Goal: Task Accomplishment & Management: Complete application form

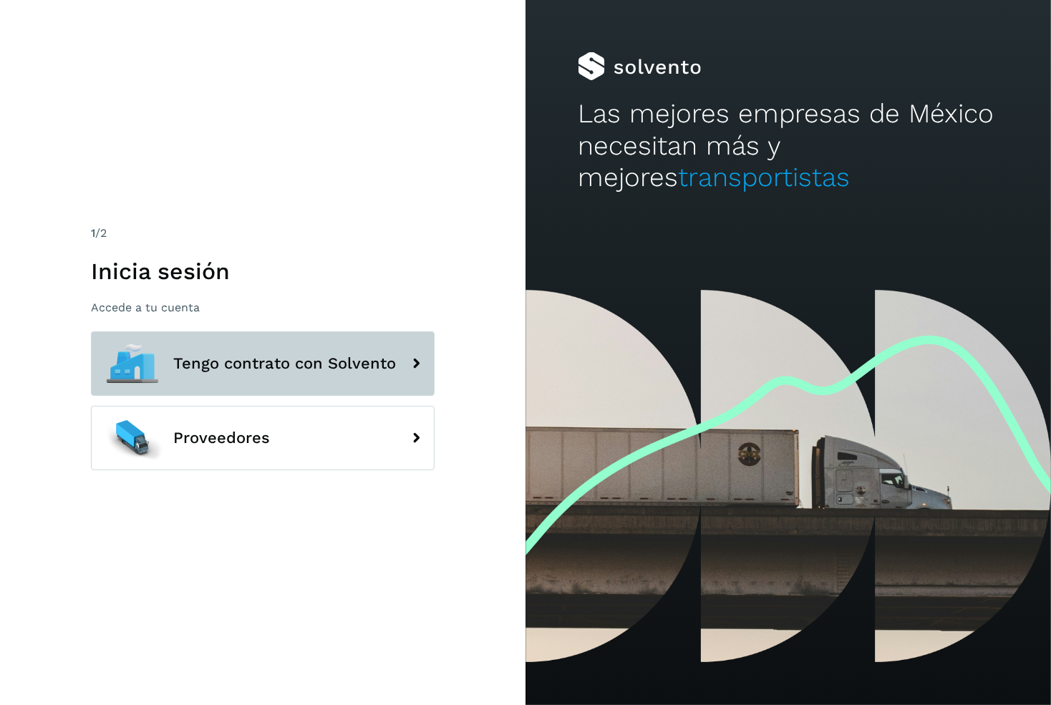
click at [294, 379] on button "Tengo contrato con Solvento" at bounding box center [263, 363] width 344 height 64
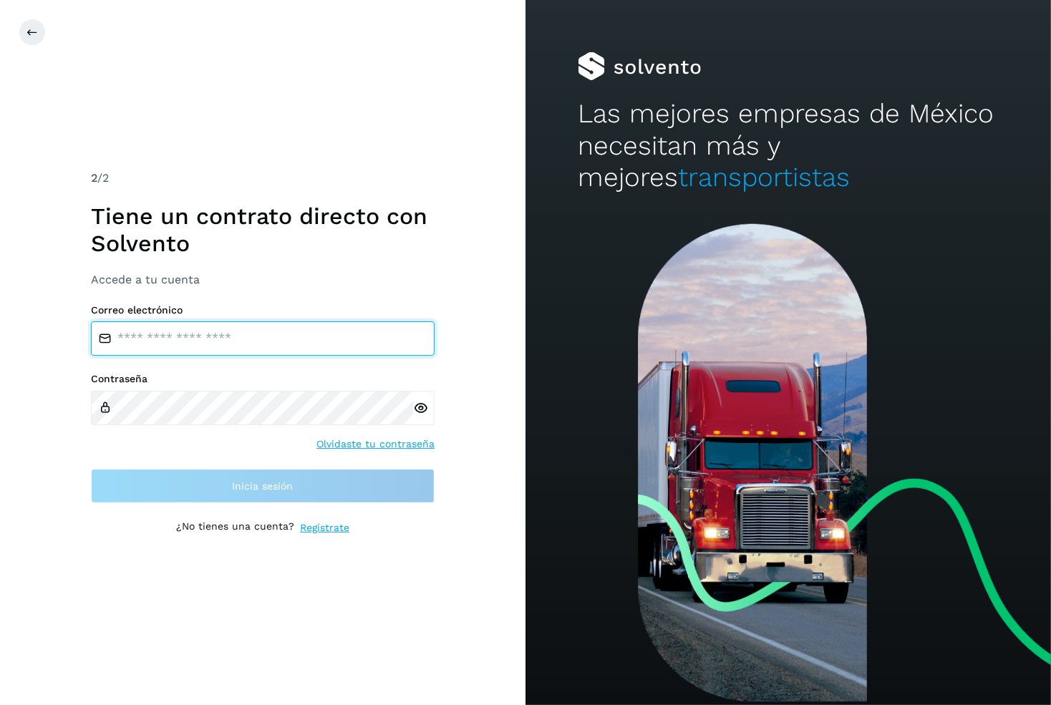
type input "**********"
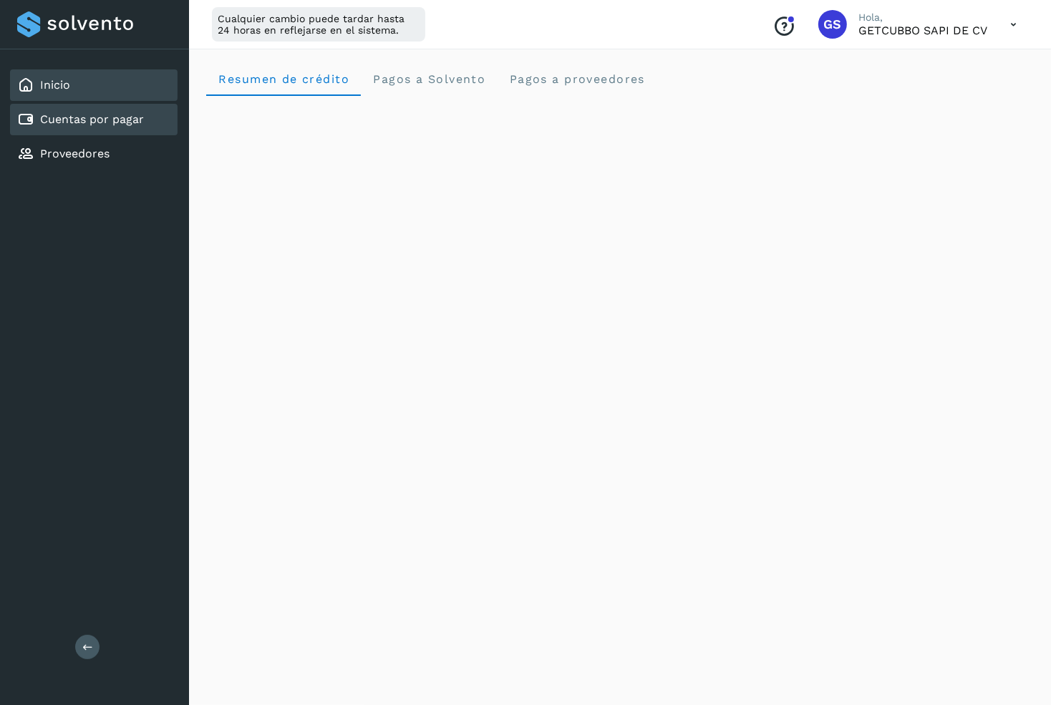
click at [107, 130] on div "Cuentas por pagar" at bounding box center [94, 120] width 168 height 32
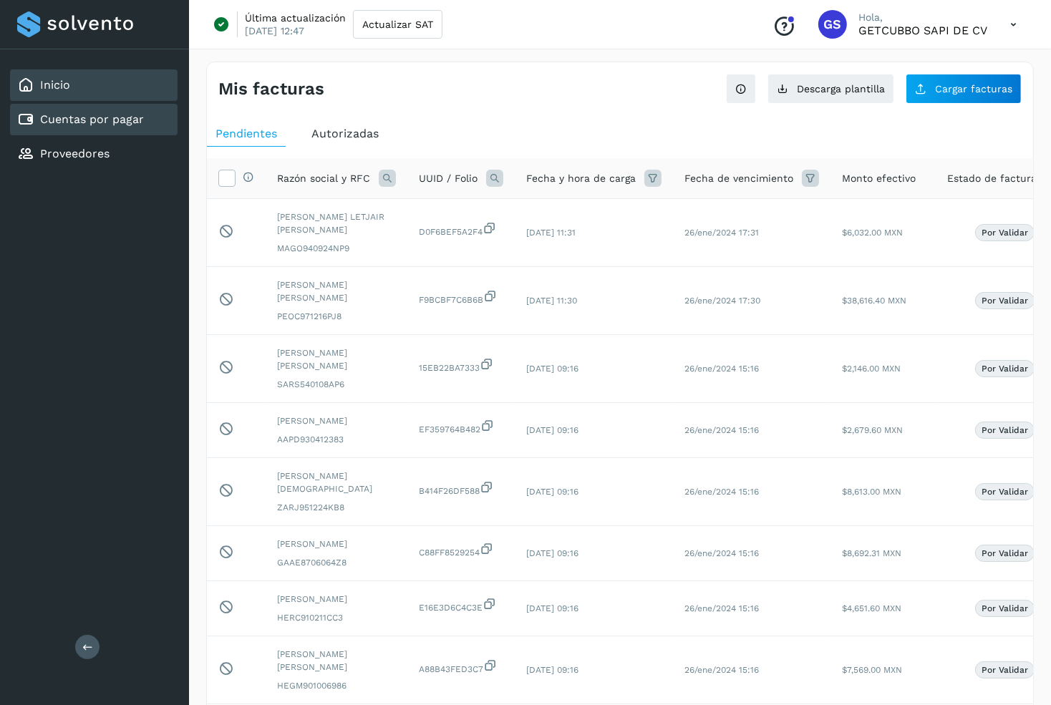
click at [92, 84] on div "Inicio" at bounding box center [94, 85] width 168 height 32
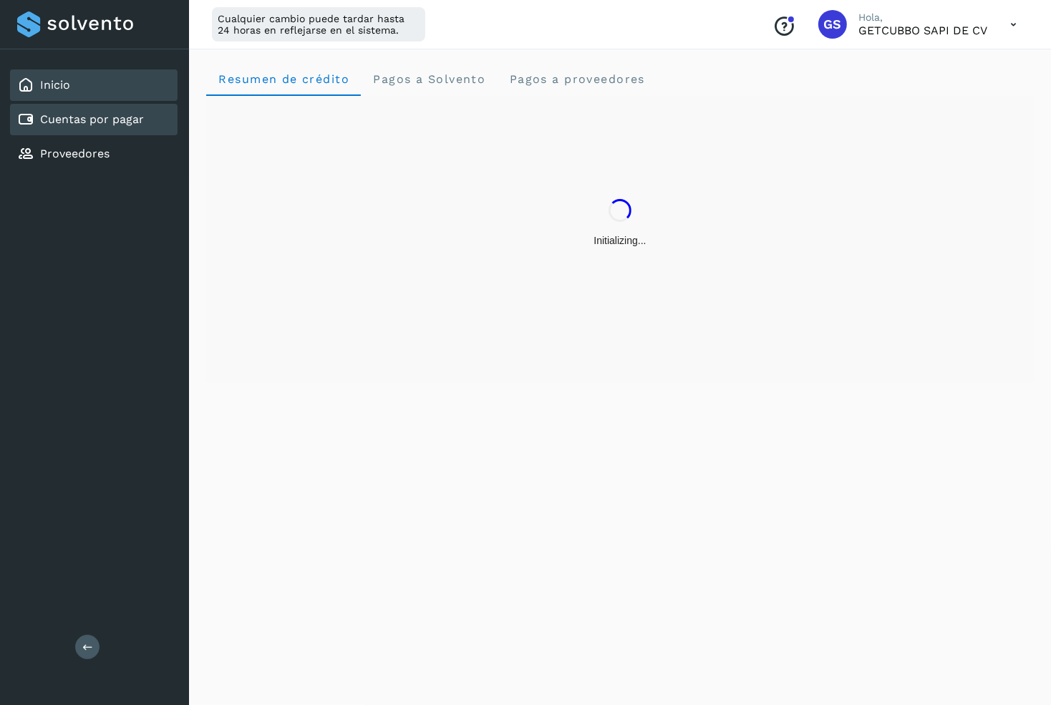
click at [95, 112] on link "Cuentas por pagar" at bounding box center [92, 119] width 104 height 14
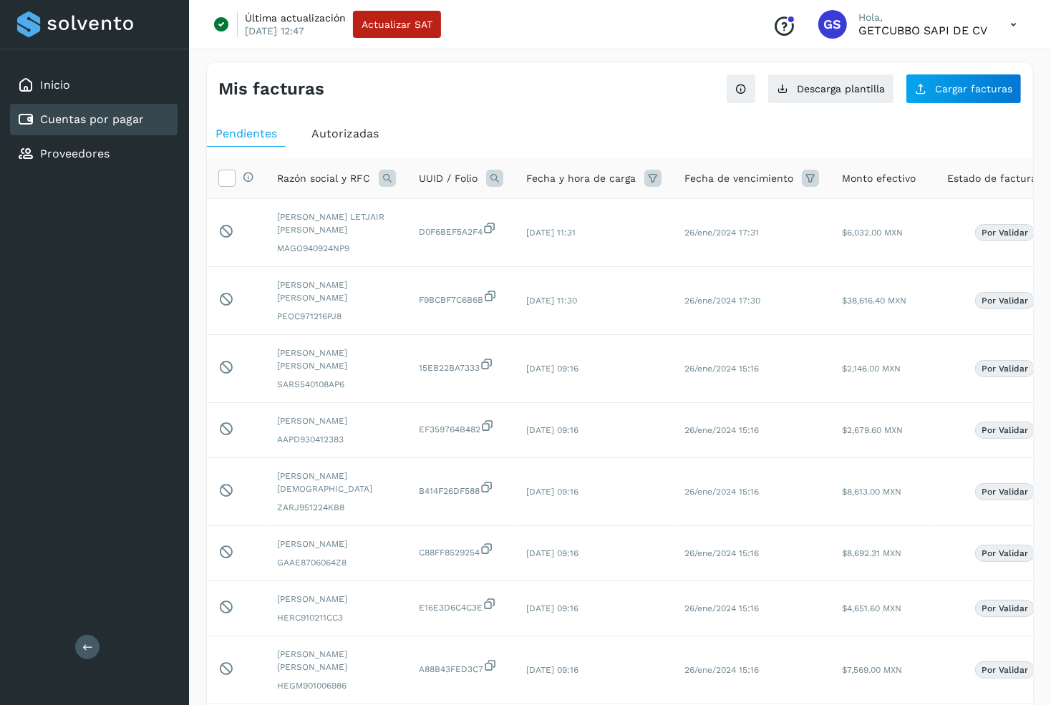
click at [118, 108] on div "Cuentas por pagar" at bounding box center [94, 120] width 168 height 32
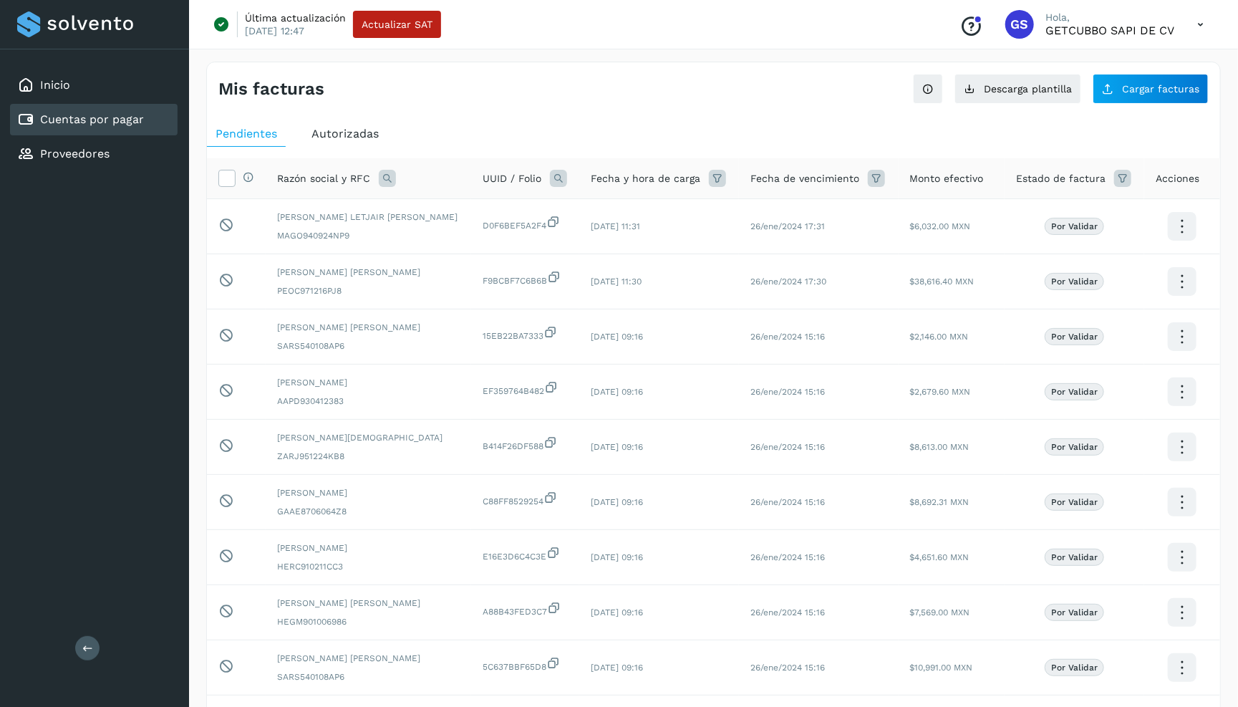
click at [550, 180] on icon at bounding box center [558, 178] width 17 height 17
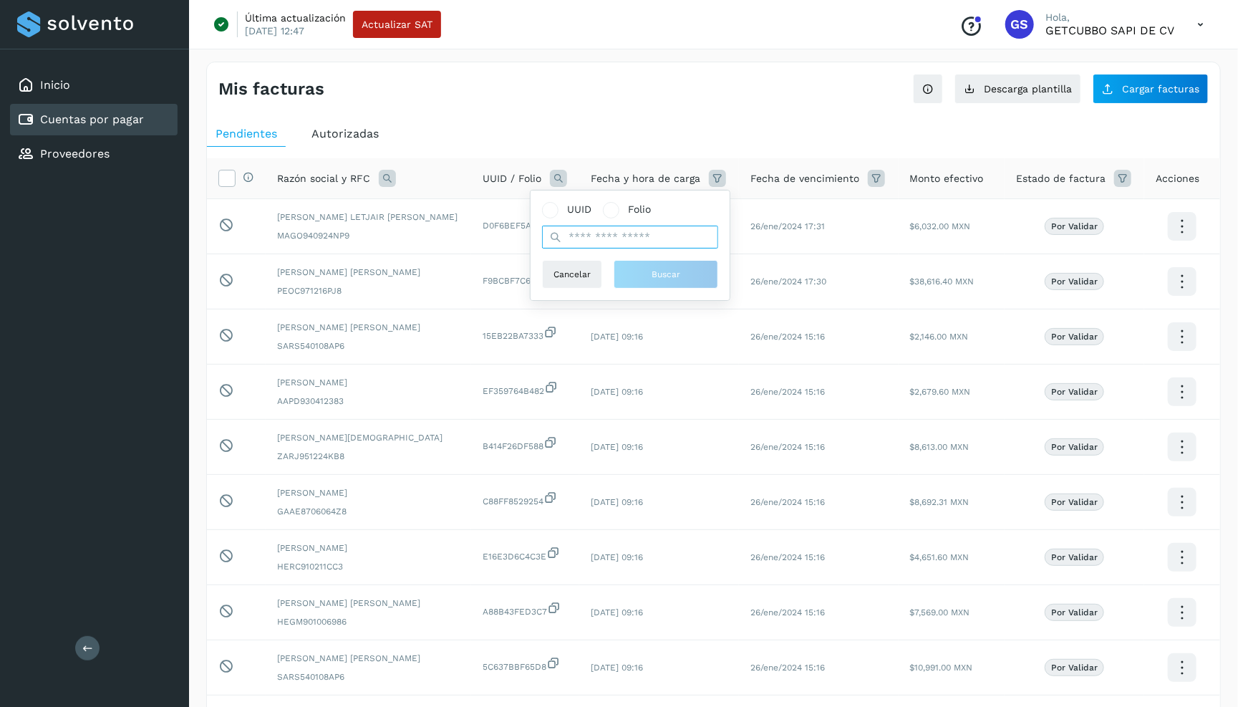
click at [591, 226] on input "text" at bounding box center [630, 237] width 176 height 23
paste input "**********"
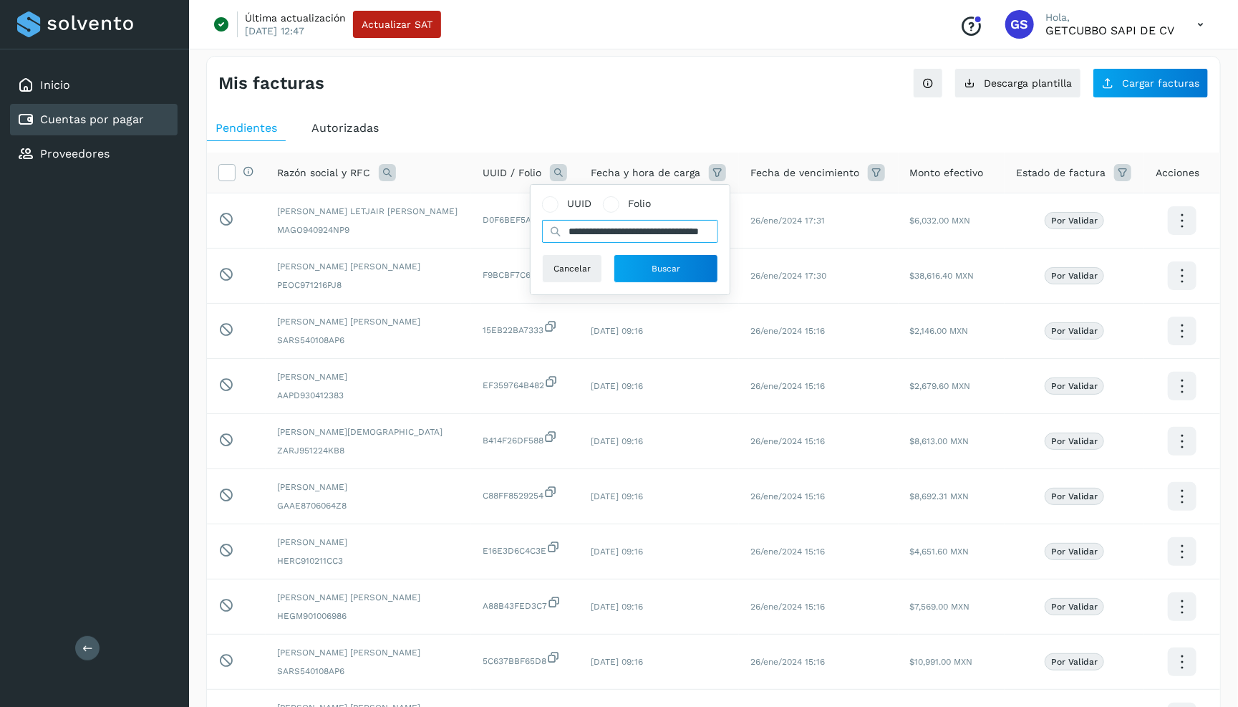
scroll to position [64, 0]
type input "**********"
click at [648, 254] on button "Buscar" at bounding box center [666, 268] width 105 height 29
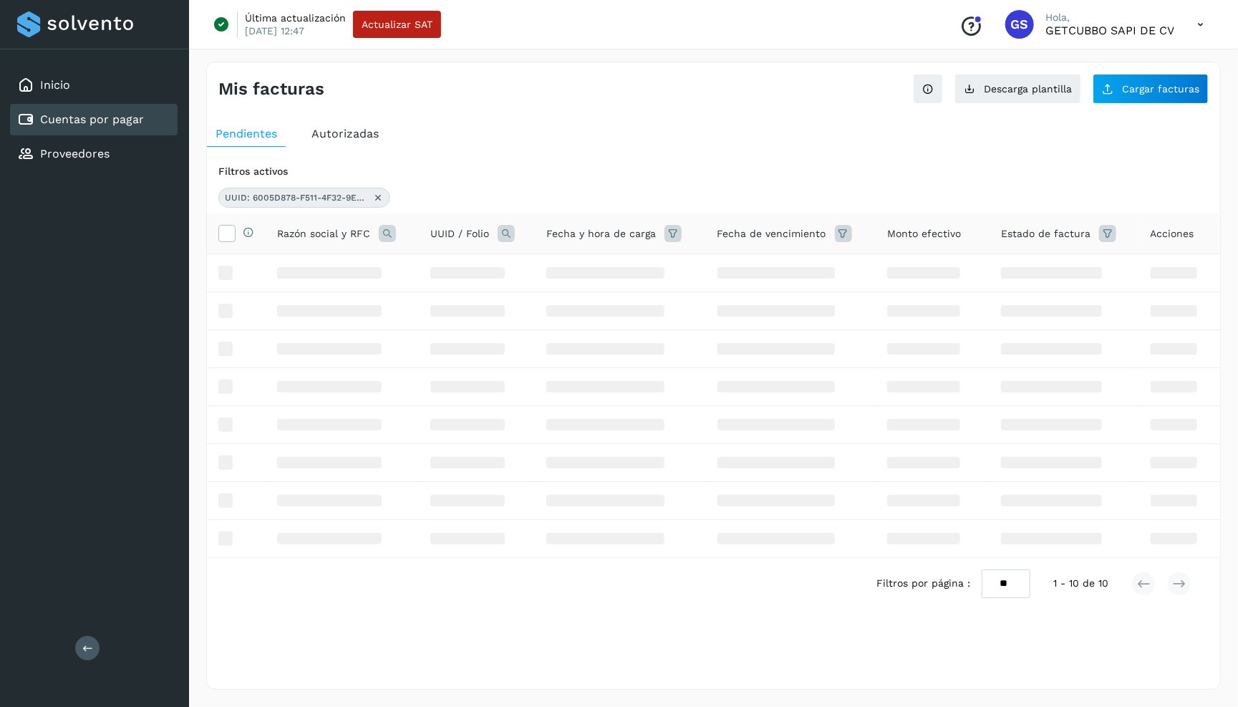
scroll to position [0, 0]
click at [375, 195] on icon at bounding box center [377, 197] width 11 height 11
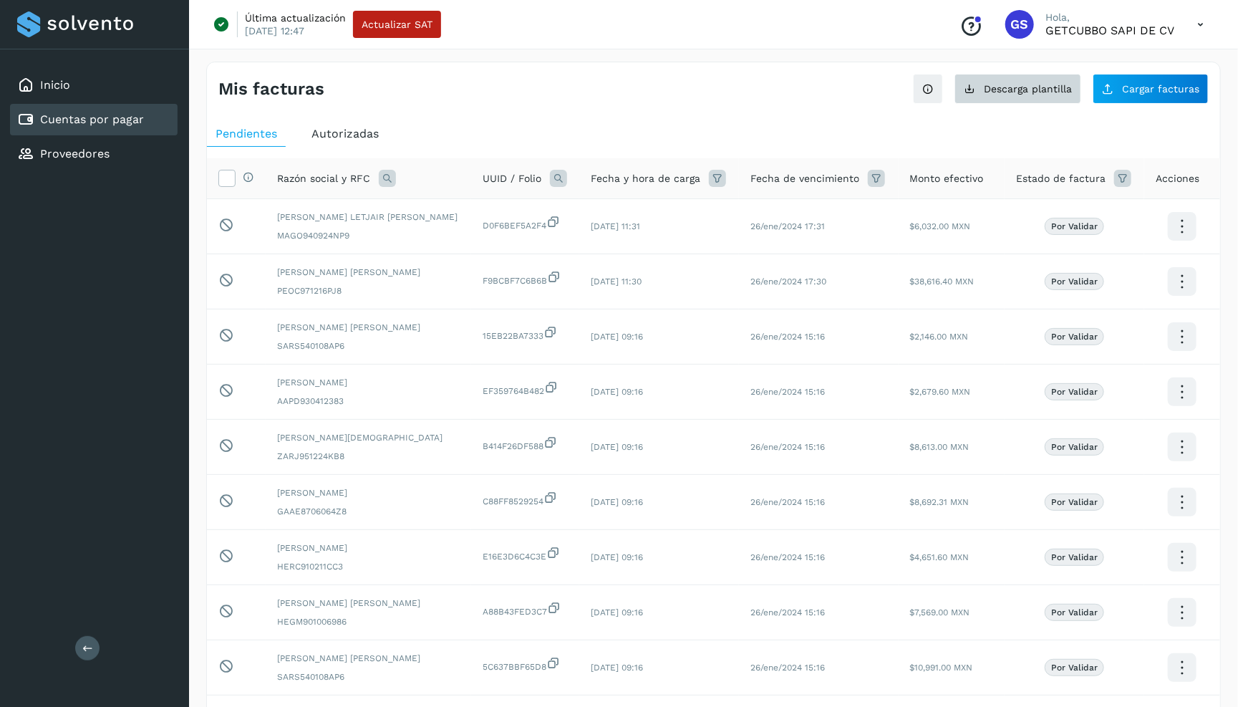
click at [1003, 98] on button "Descarga plantilla" at bounding box center [1017, 89] width 127 height 30
click at [1050, 87] on button "Cargar facturas" at bounding box center [1151, 89] width 116 height 30
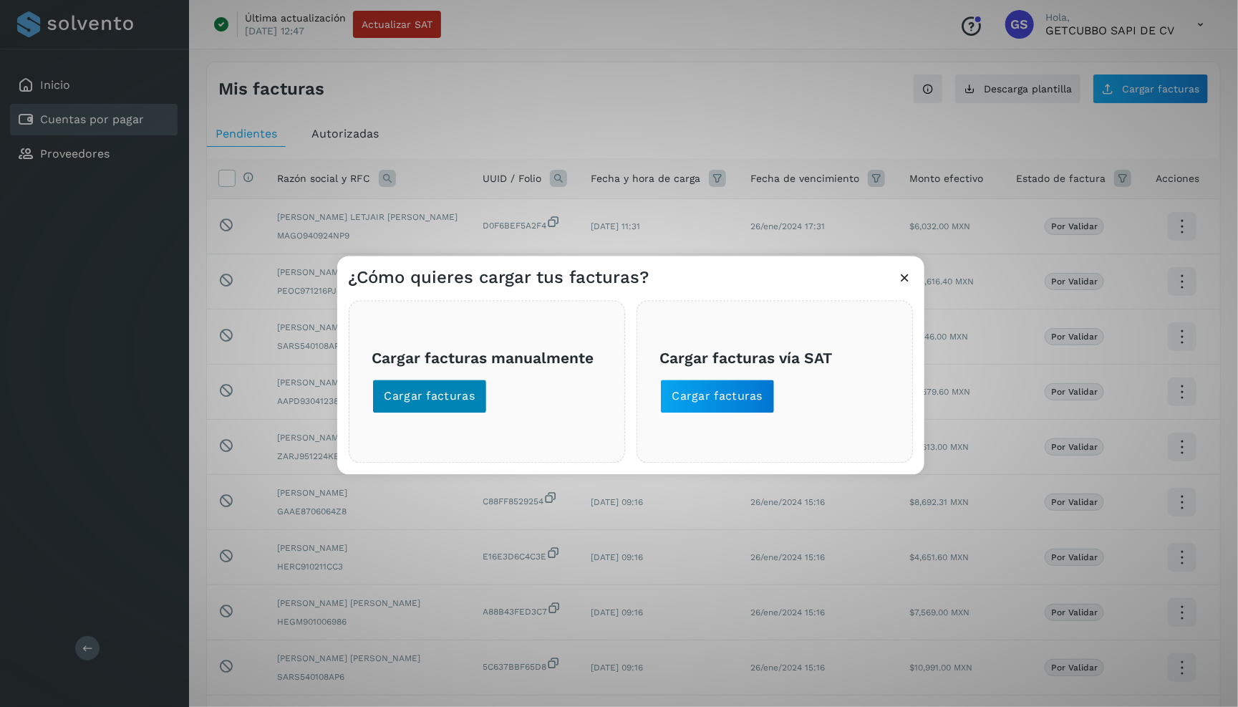
click at [410, 392] on span "Cargar facturas" at bounding box center [429, 396] width 91 height 16
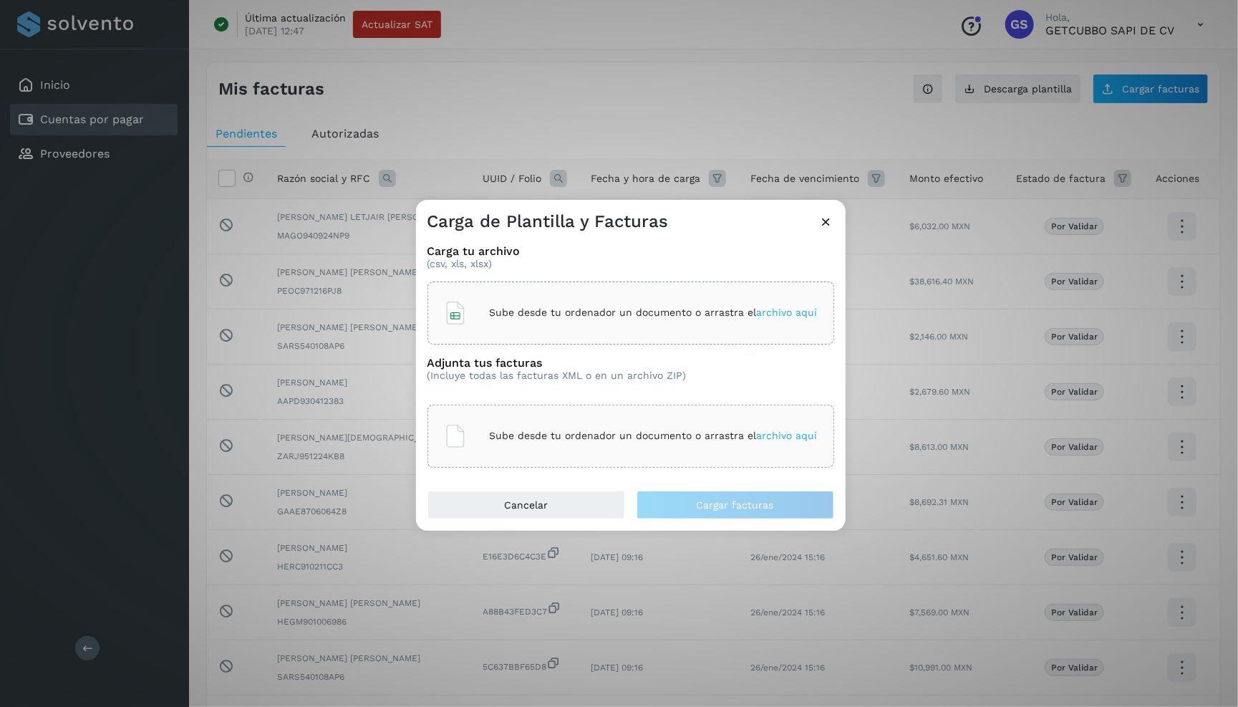
click at [533, 309] on p "Sube desde tu ordenador un documento o arrastra el archivo aquí" at bounding box center [654, 312] width 328 height 12
click at [568, 428] on div "Sube desde tu ordenador un documento o arrastra el archivo aquí" at bounding box center [631, 436] width 374 height 39
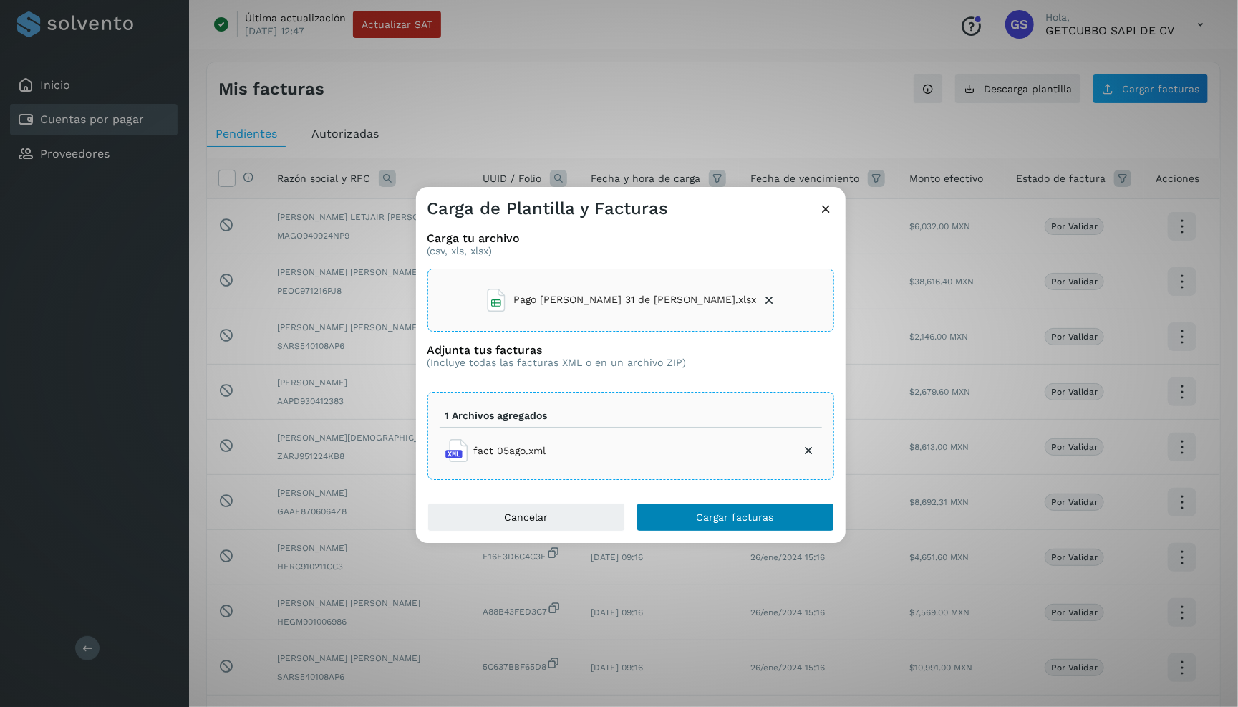
click at [672, 507] on button "Cargar facturas" at bounding box center [735, 517] width 198 height 29
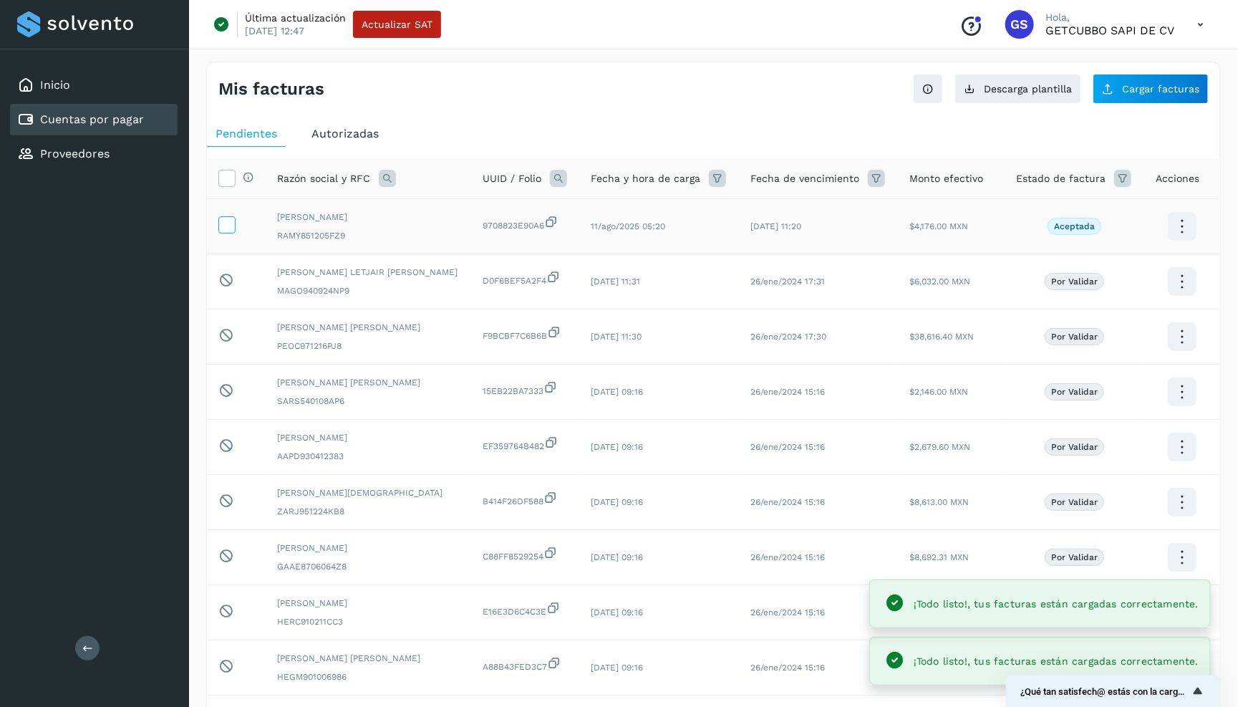
click at [228, 231] on label at bounding box center [226, 224] width 17 height 17
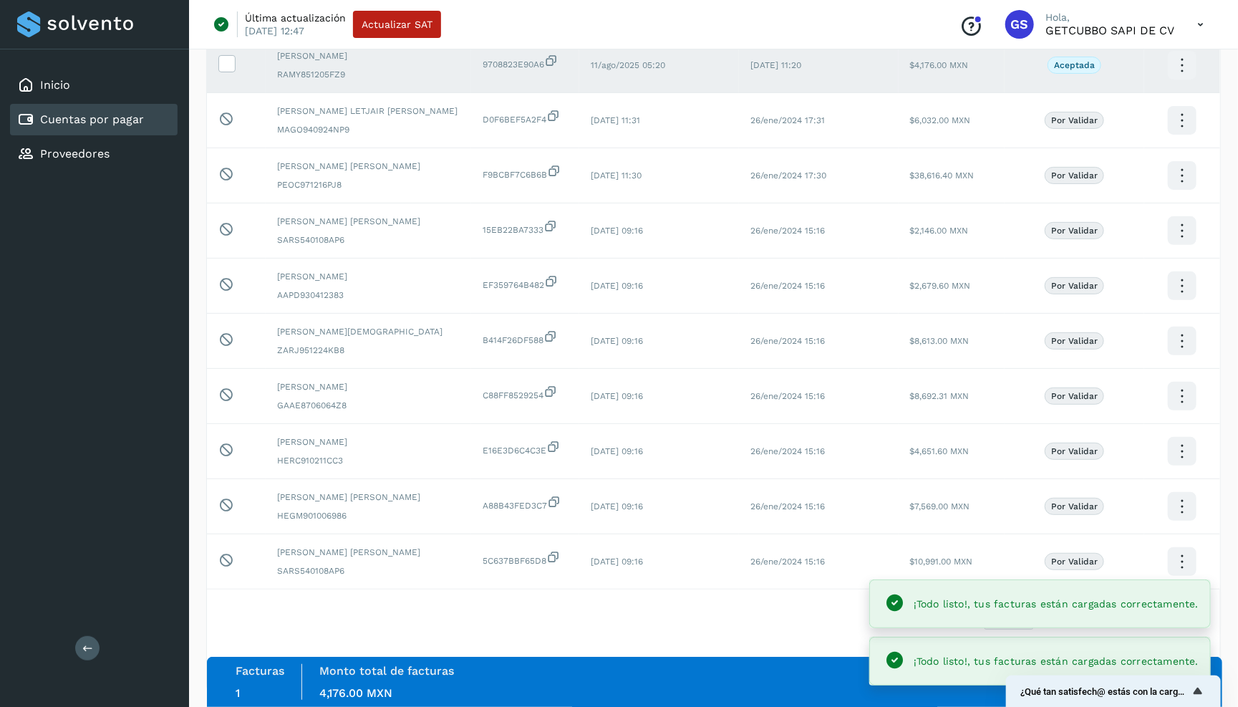
scroll to position [160, 0]
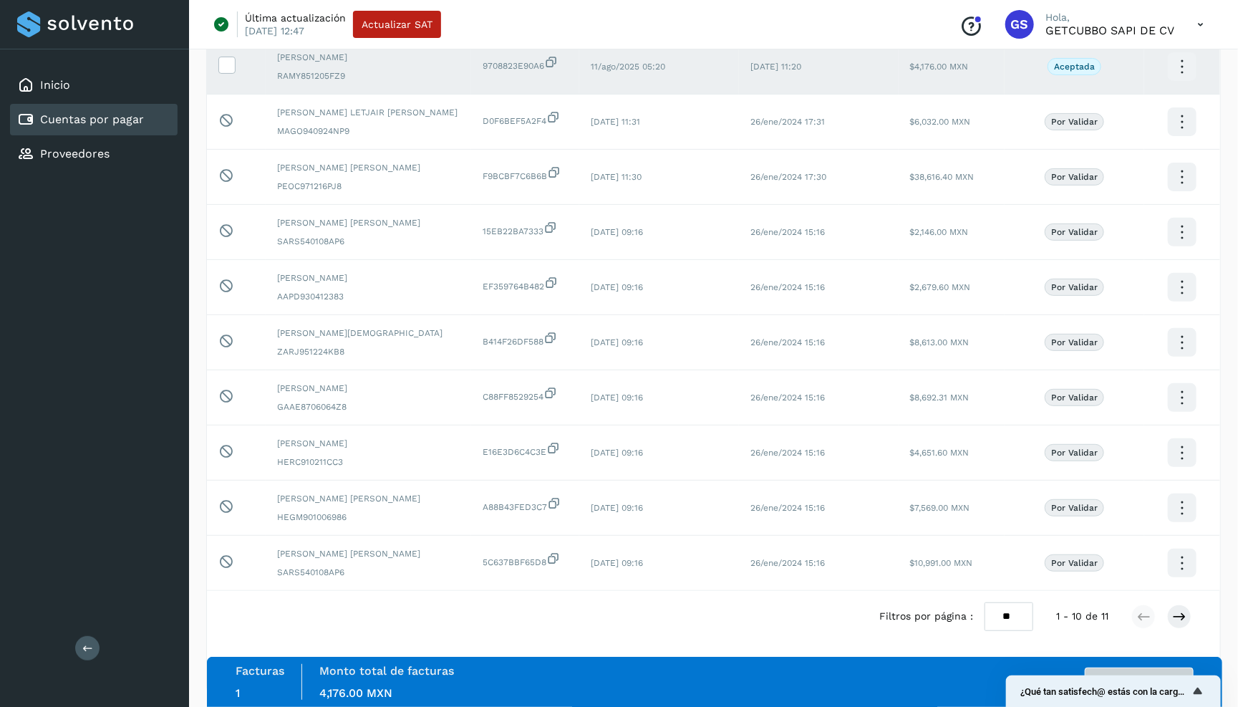
click at [1050, 670] on button "Autorizar facturas" at bounding box center [1139, 681] width 109 height 29
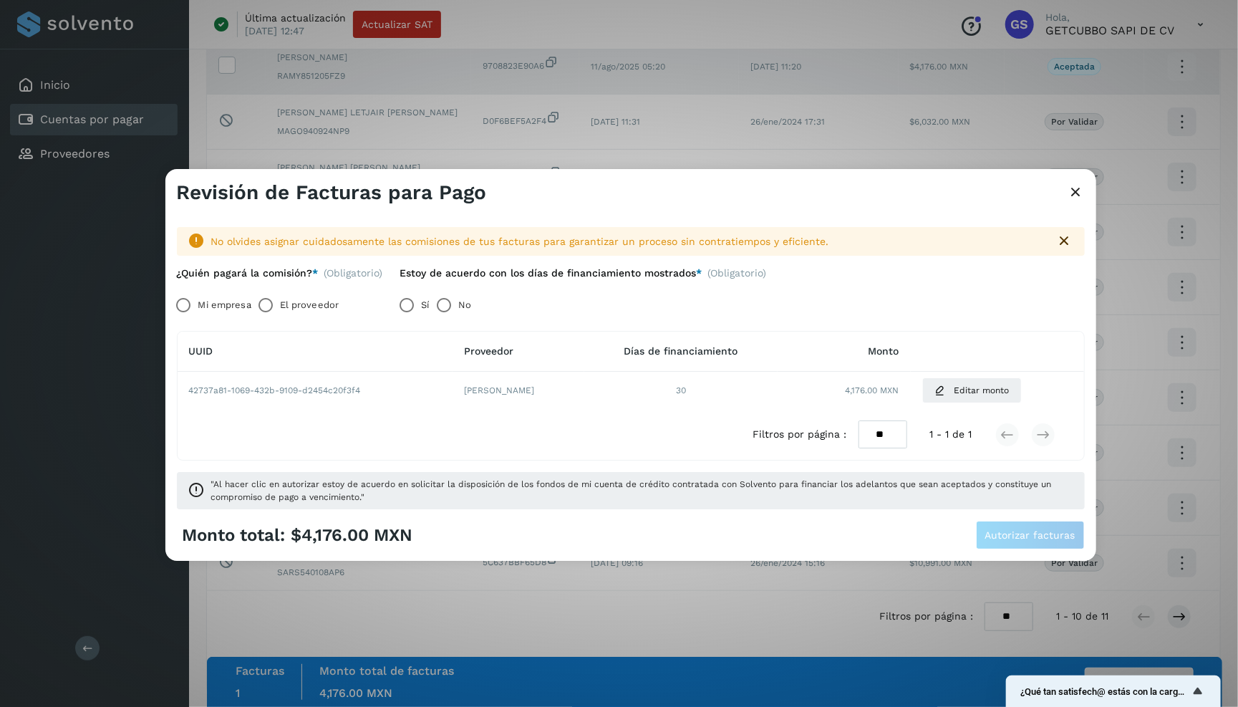
click at [221, 309] on label "Mi empresa" at bounding box center [224, 305] width 53 height 29
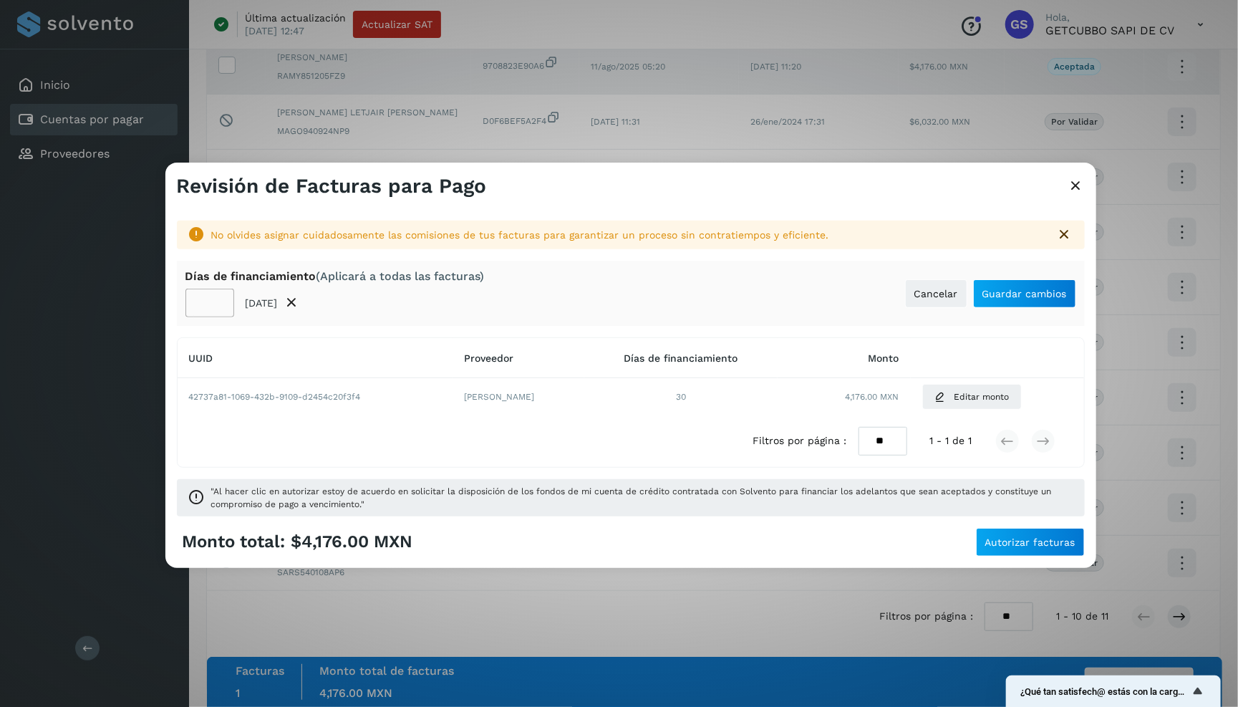
click at [203, 300] on input "**" at bounding box center [209, 303] width 49 height 29
type input "**"
click at [1017, 293] on span "Guardar cambios" at bounding box center [1024, 294] width 84 height 10
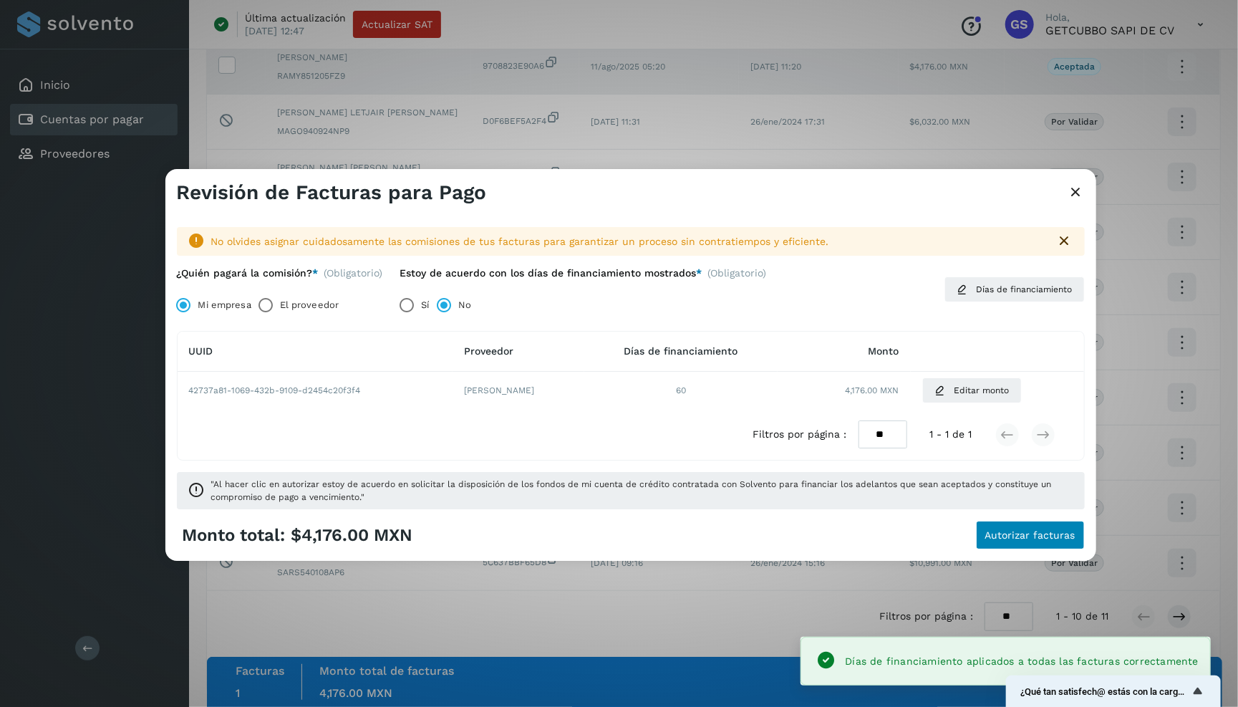
click at [1050, 531] on span "Autorizar facturas" at bounding box center [1030, 535] width 90 height 10
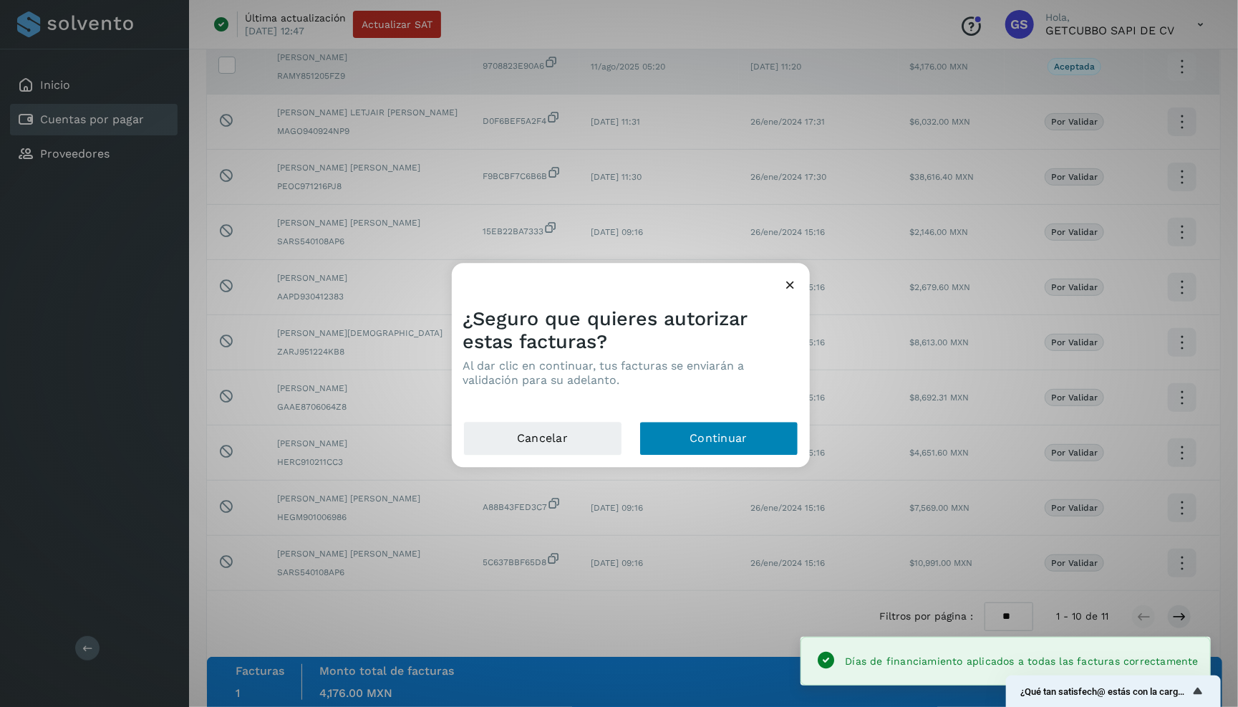
click at [747, 443] on button "Continuar" at bounding box center [718, 438] width 159 height 34
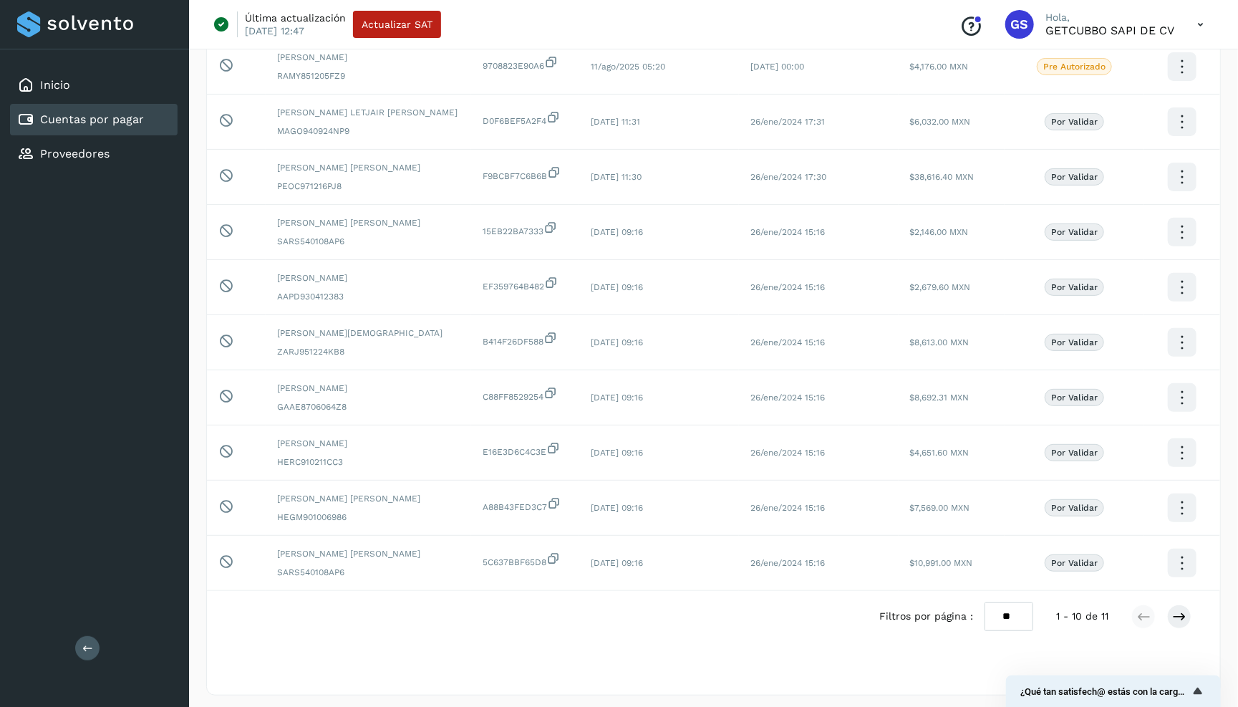
scroll to position [0, 0]
